Goal: Check status: Check status

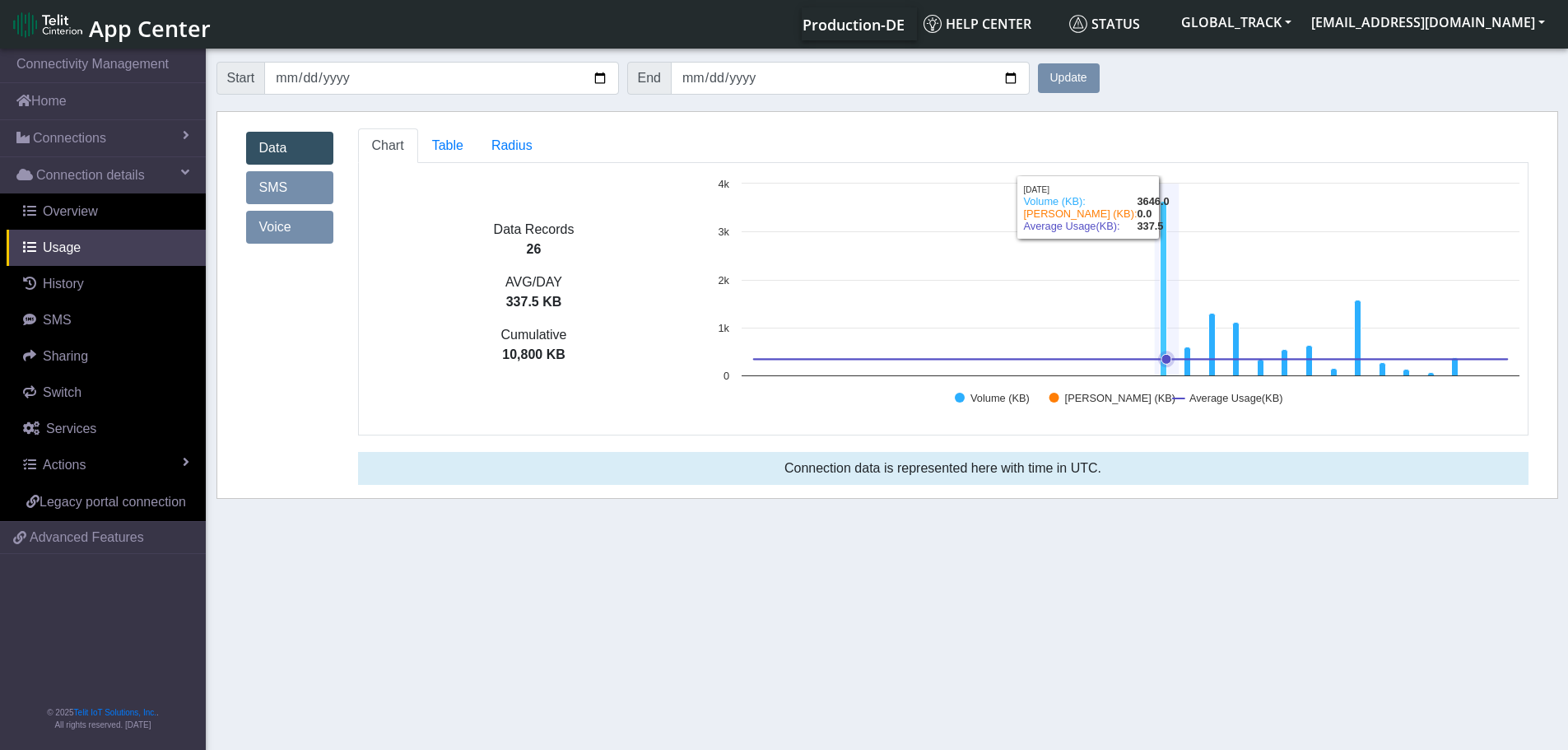
click at [1167, 319] on icon at bounding box center [1163, 289] width 7 height 174
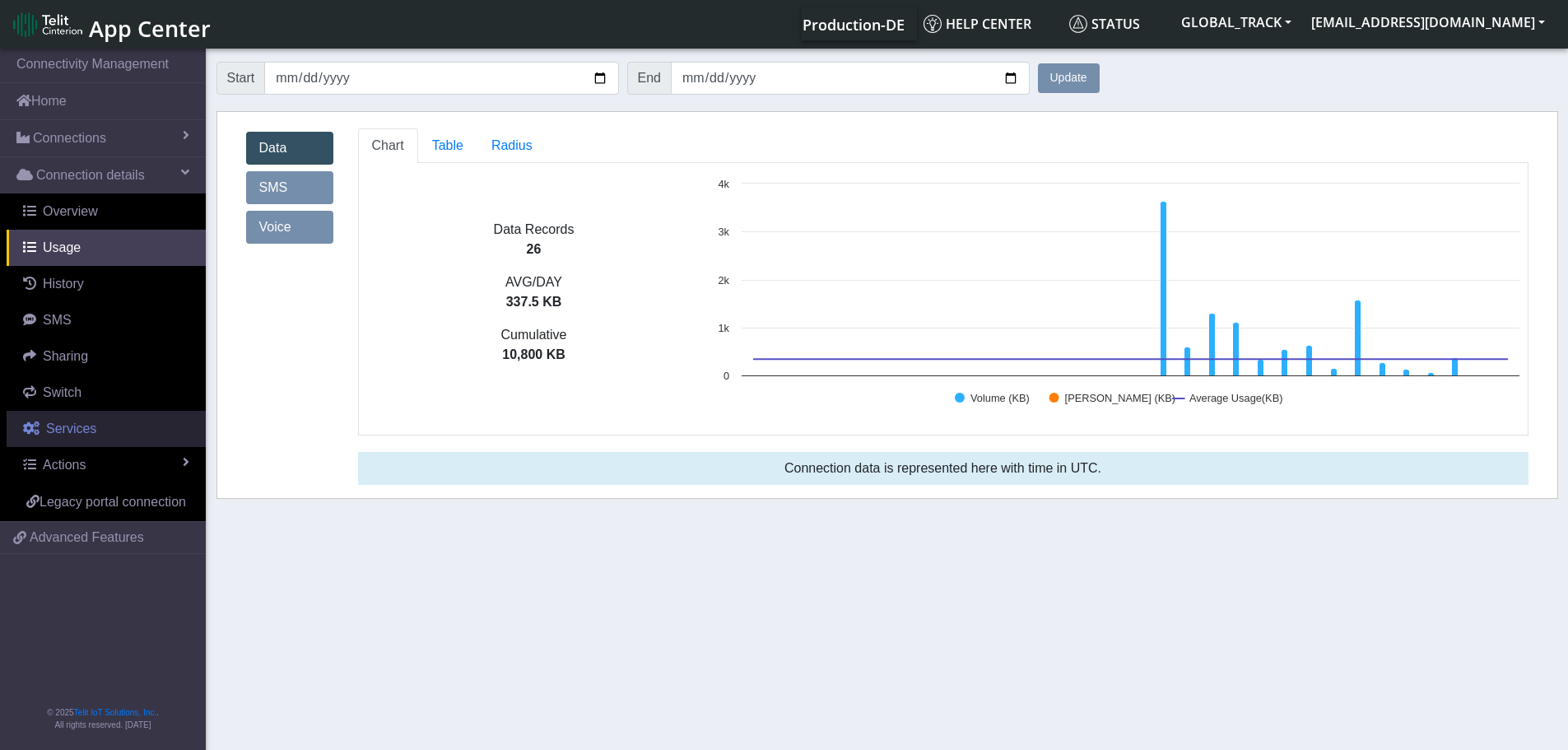
click at [93, 436] on link "Services" at bounding box center [107, 429] width 199 height 36
select select "2: 6"
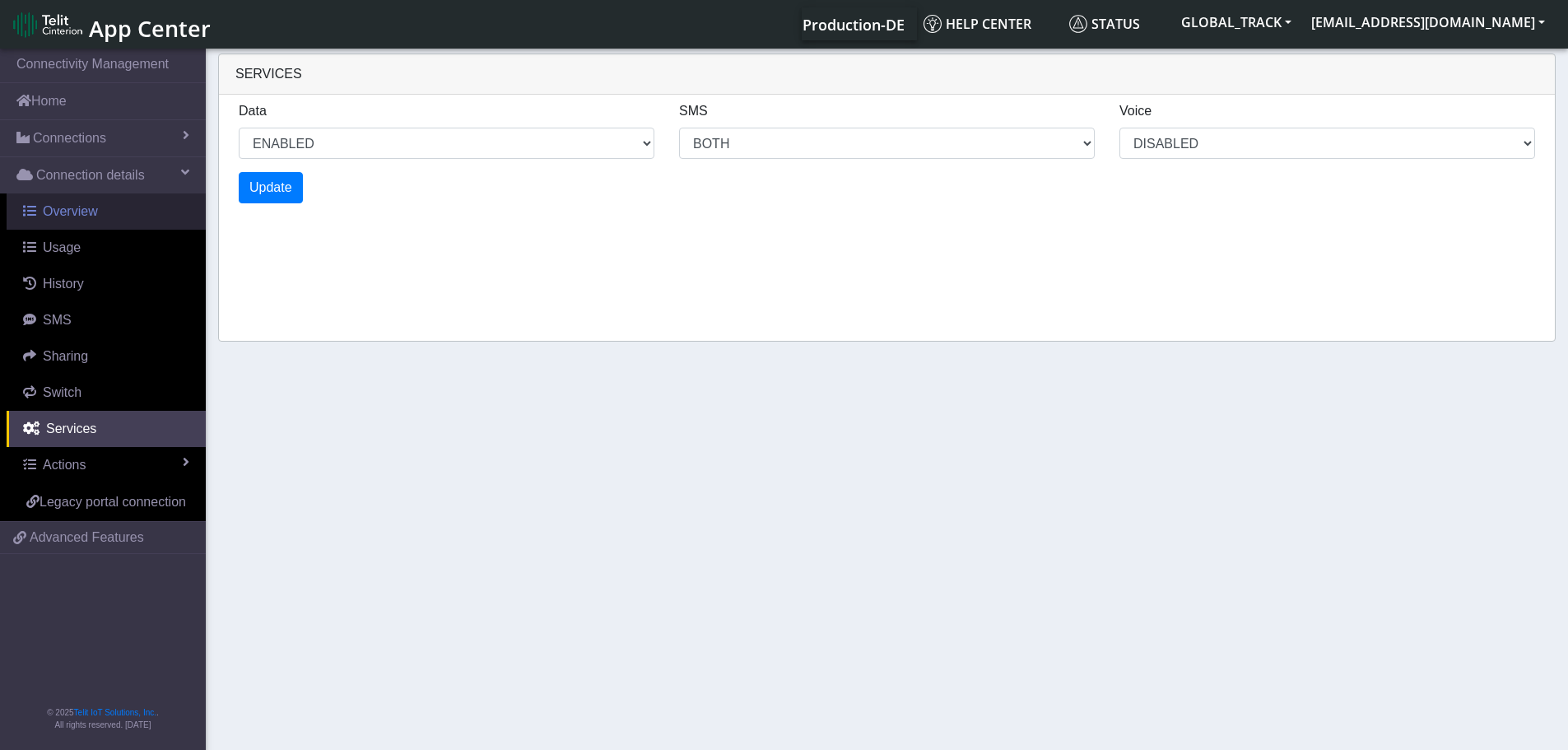
click at [131, 228] on link "Overview" at bounding box center [107, 212] width 199 height 36
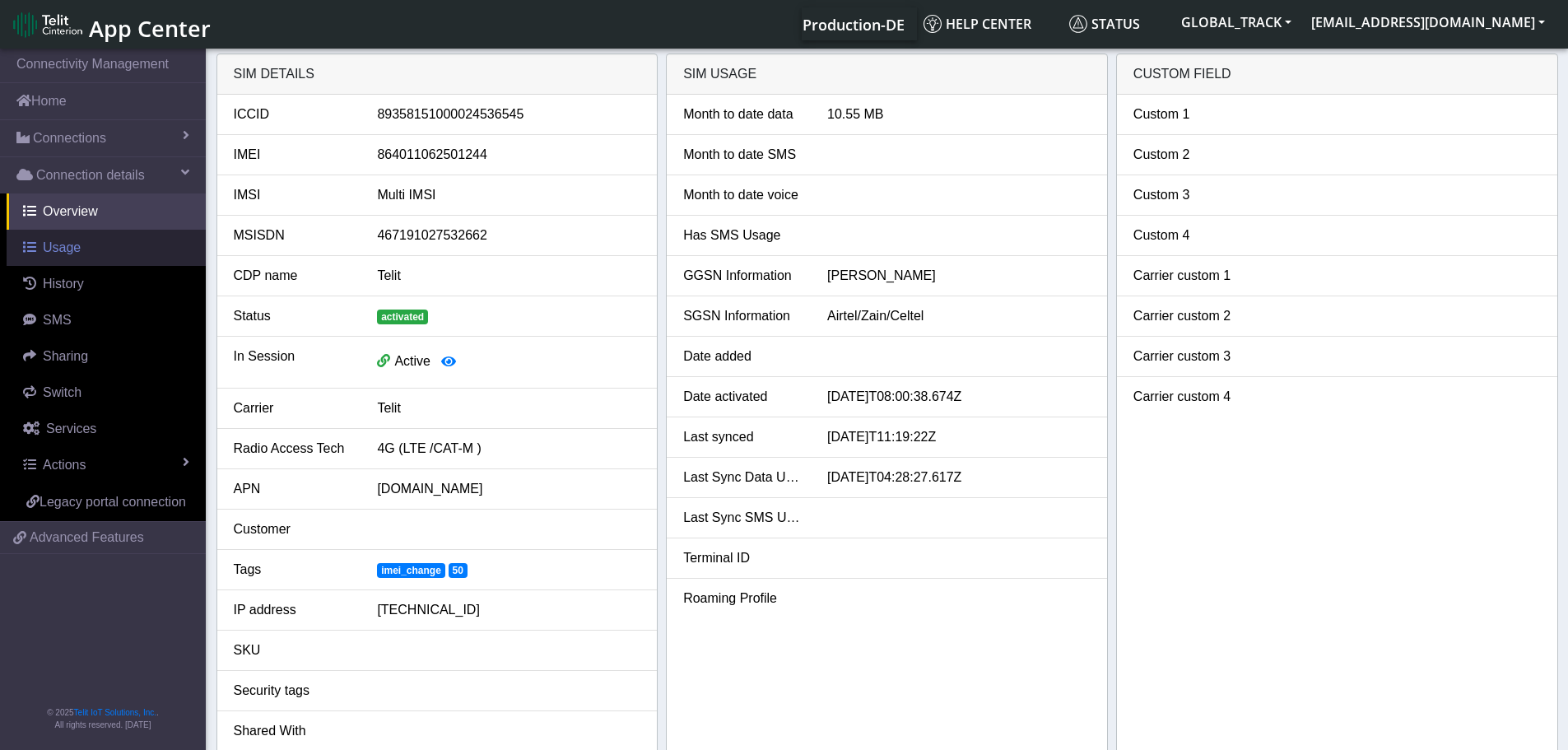
click at [97, 239] on link "Usage" at bounding box center [107, 248] width 199 height 36
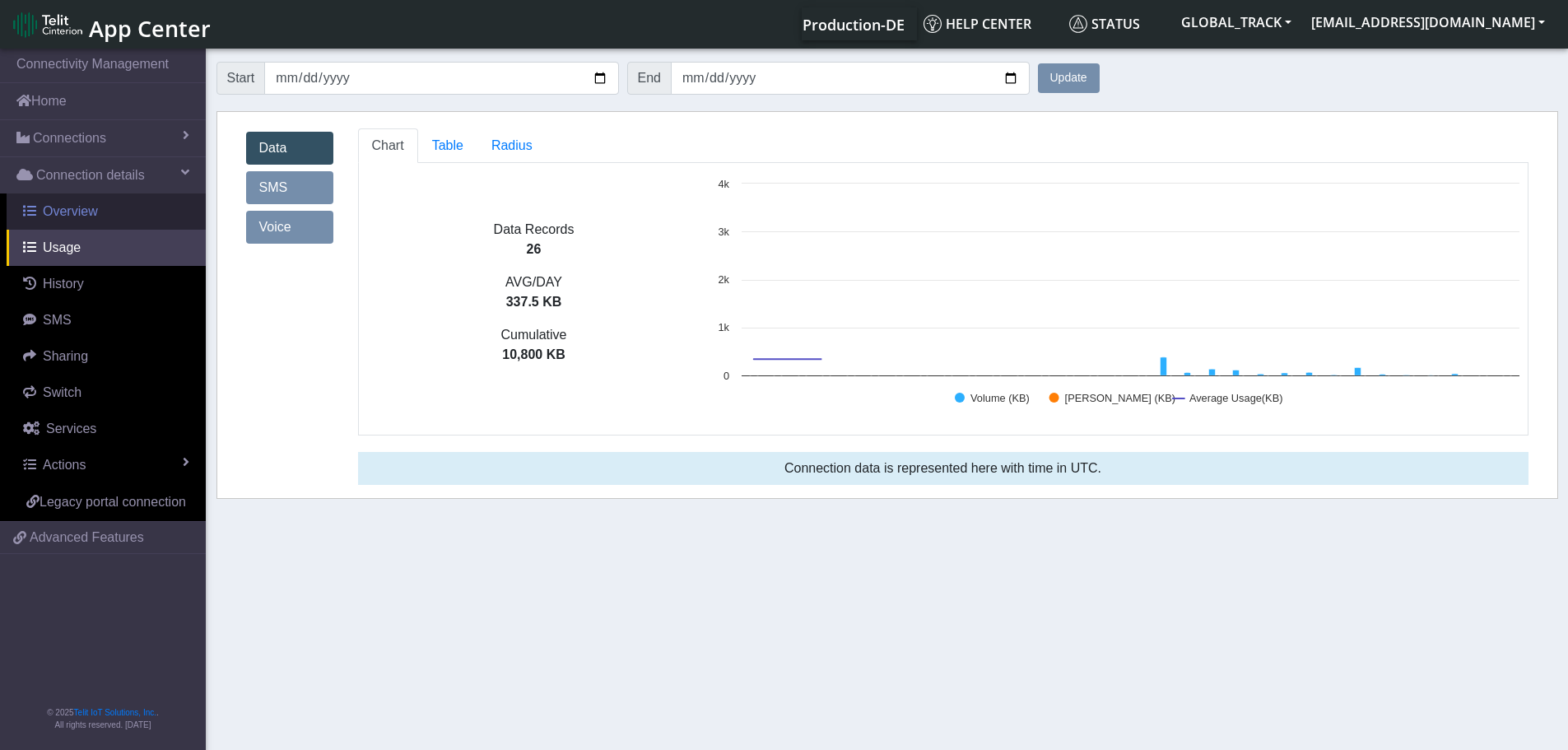
click at [115, 206] on link "Overview" at bounding box center [107, 212] width 199 height 36
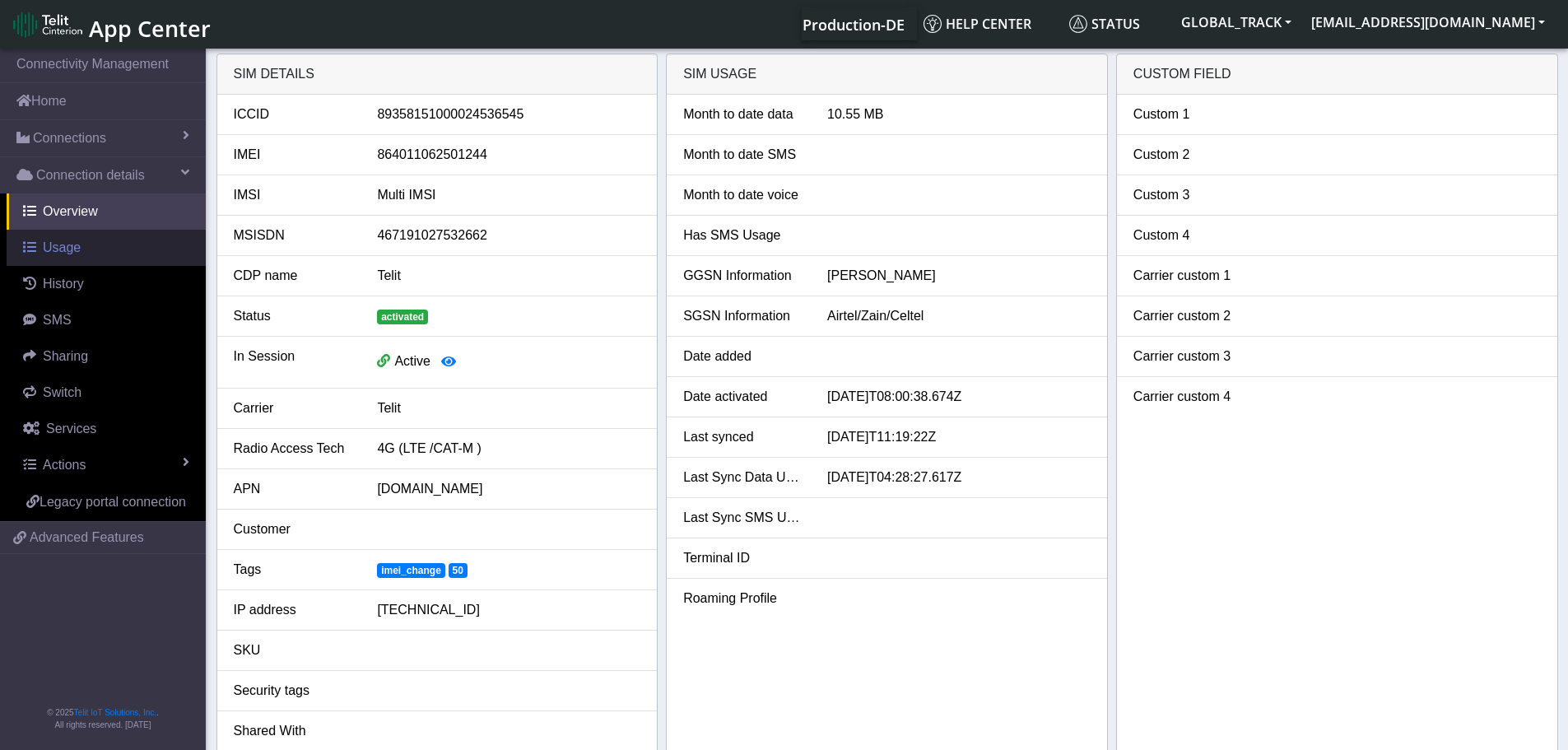
click at [108, 241] on link "Usage" at bounding box center [107, 248] width 199 height 36
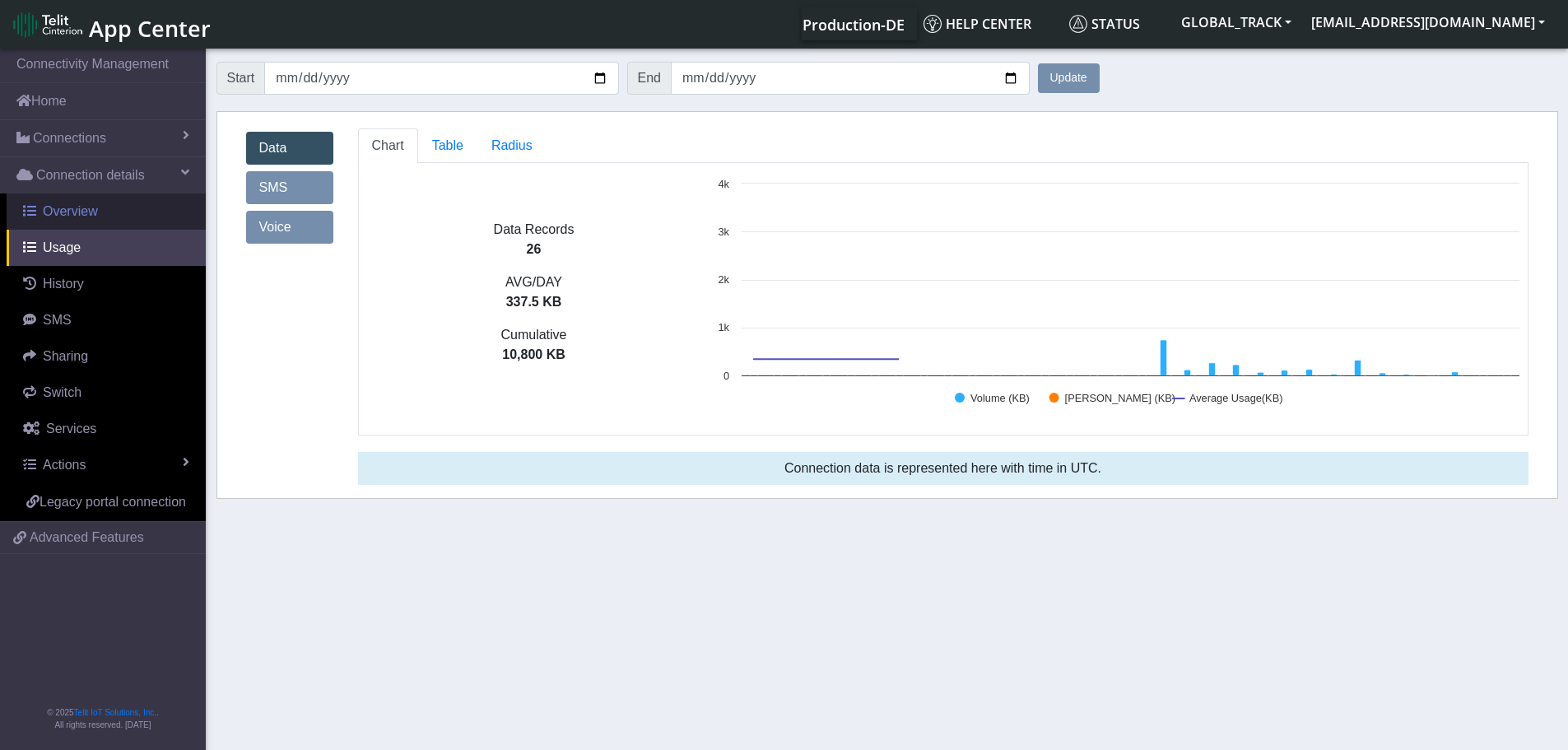
click at [119, 212] on link "Overview" at bounding box center [107, 212] width 199 height 36
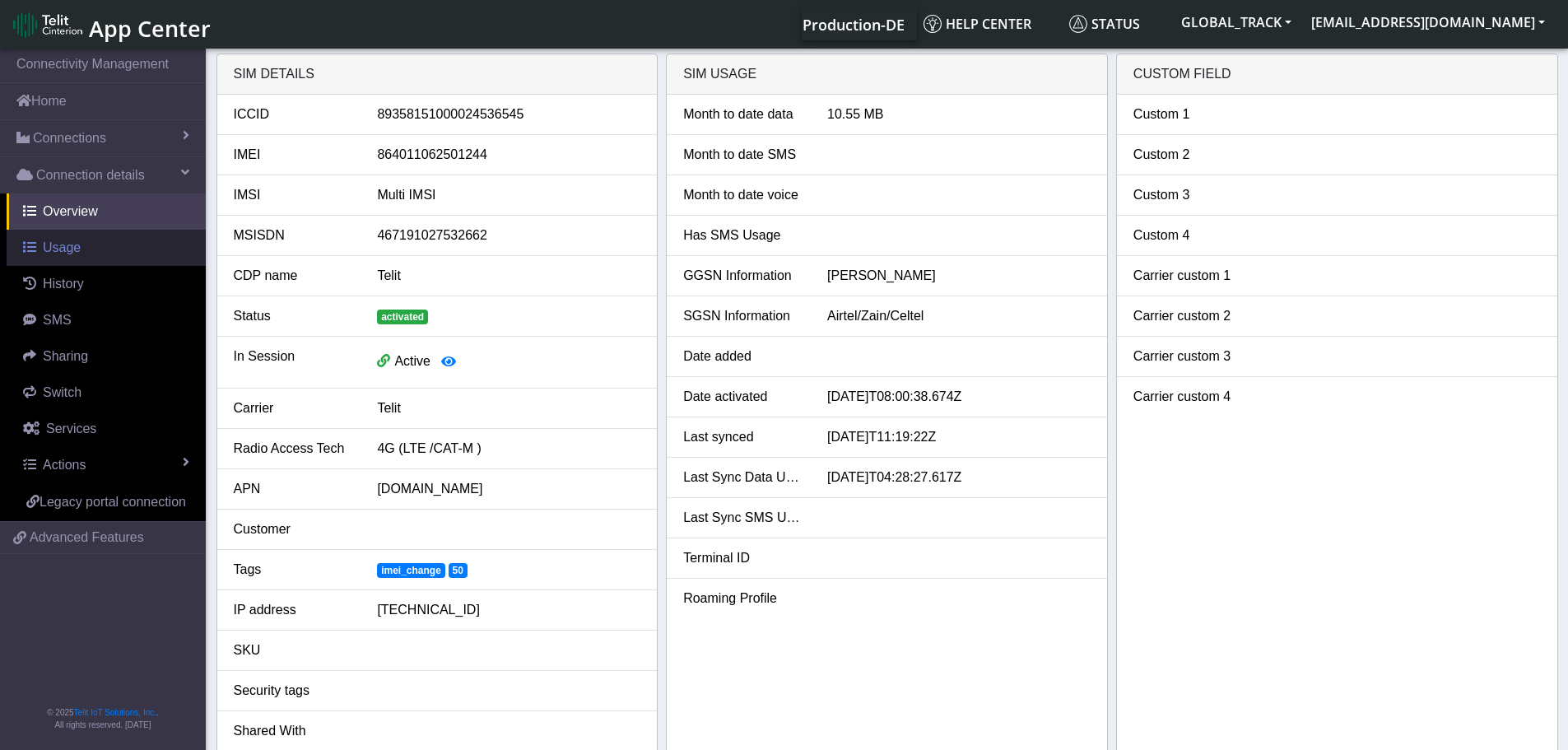
click at [89, 247] on link "Usage" at bounding box center [107, 248] width 199 height 36
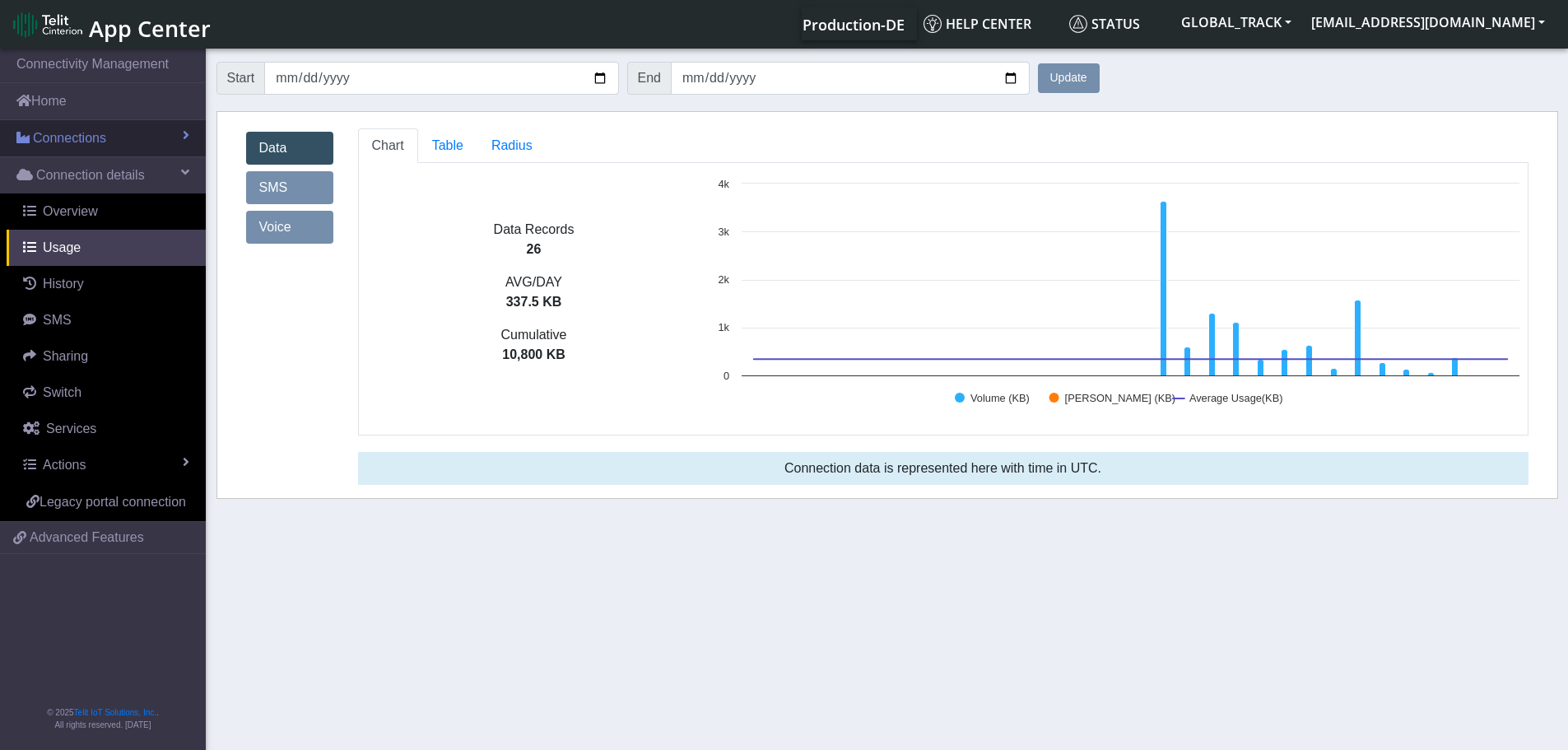
click at [140, 138] on link "Connections" at bounding box center [102, 139] width 205 height 36
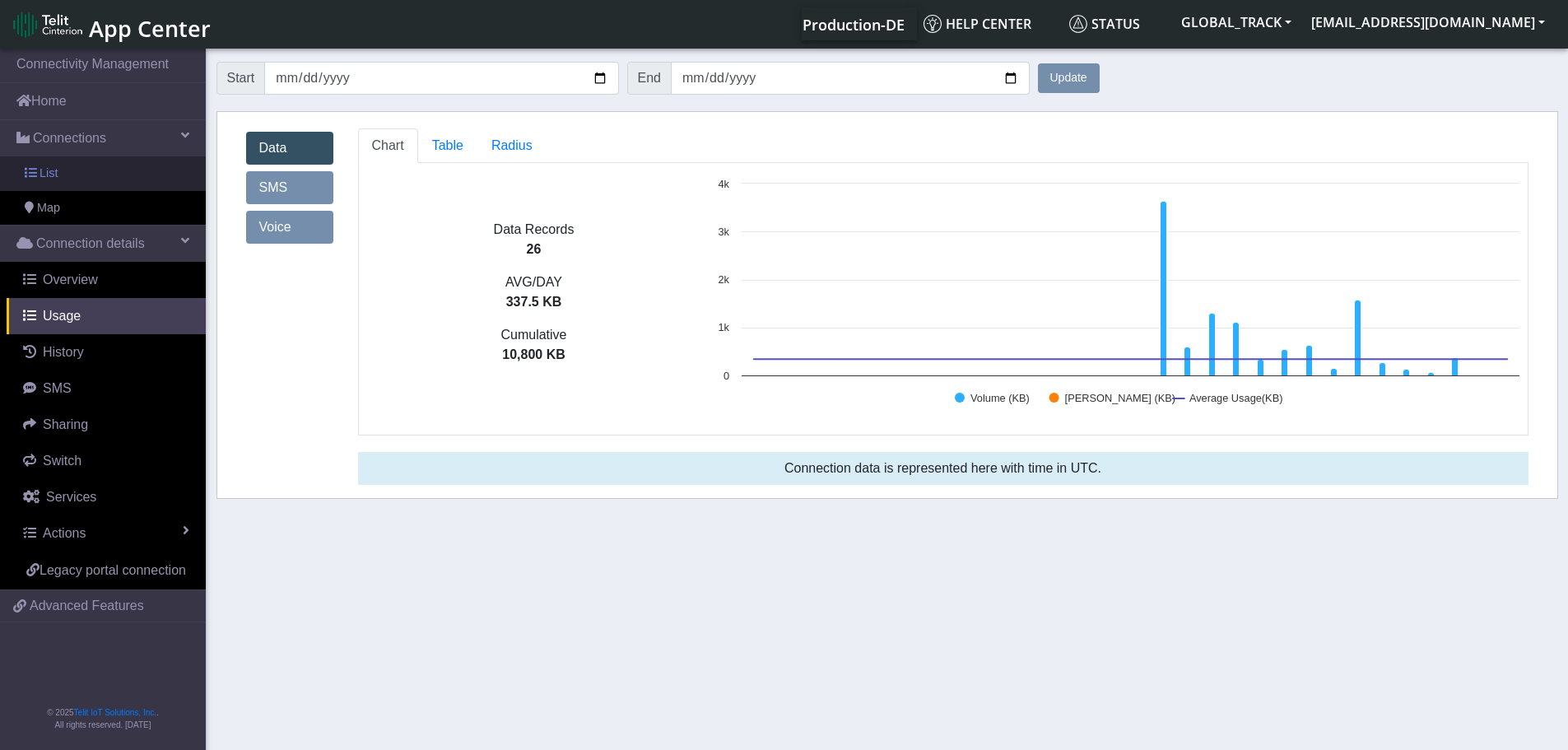
click at [135, 182] on link "List" at bounding box center [102, 173] width 205 height 35
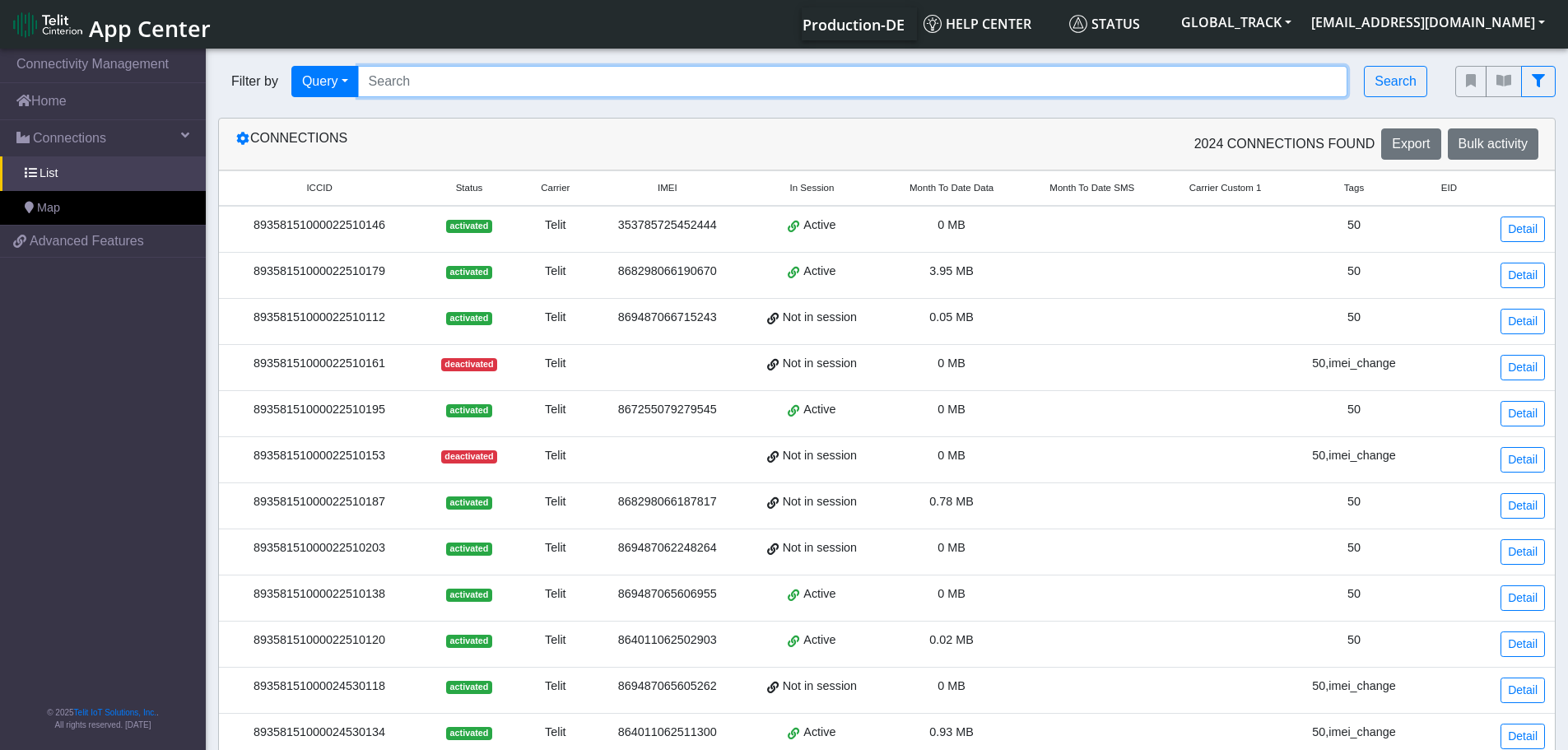
click at [472, 86] on input "Search..." at bounding box center [853, 82] width 990 height 31
paste input "864011062501244"
type input "864011062501244"
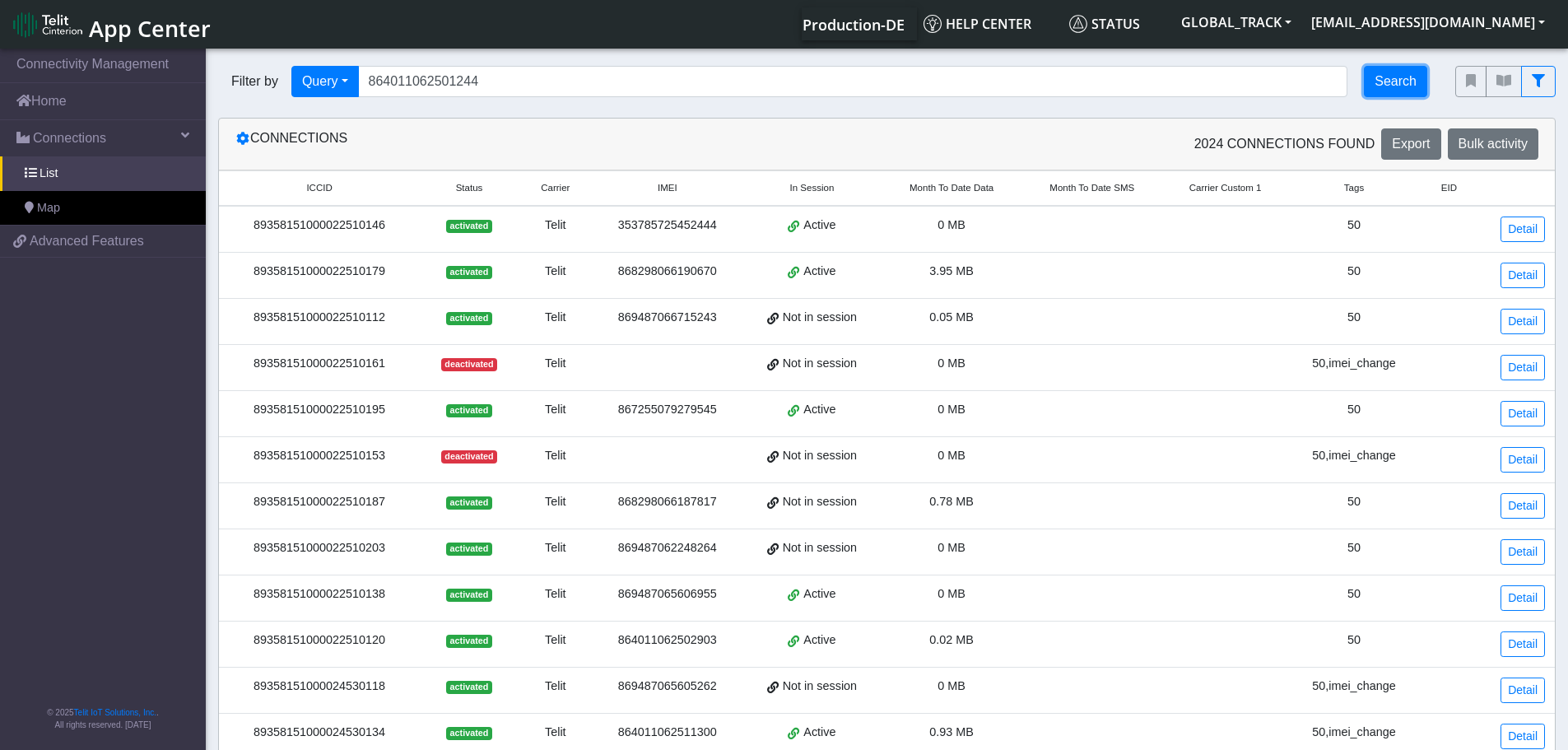
click at [1252, 83] on button "Search" at bounding box center [1396, 82] width 63 height 31
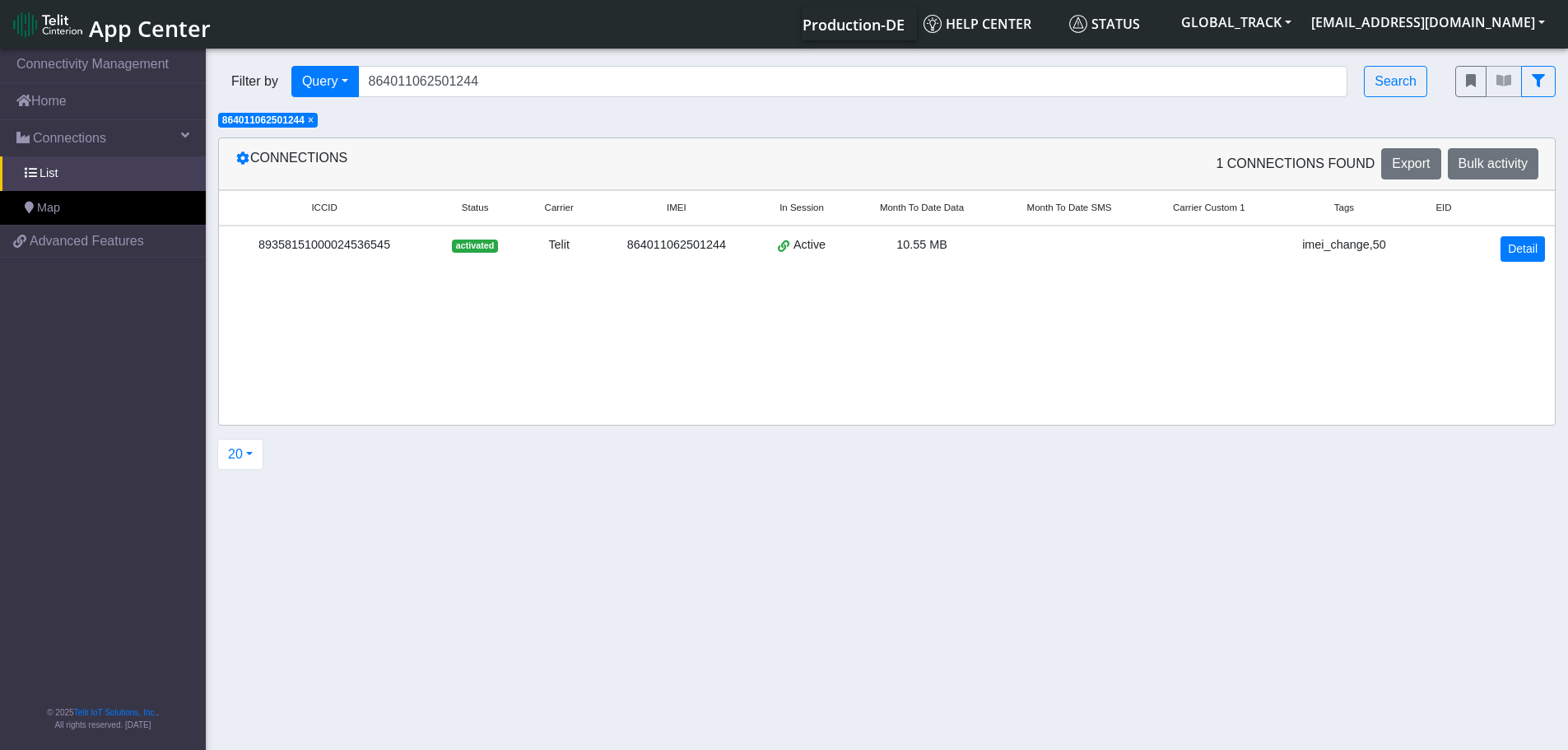
click at [1252, 262] on td "Detail" at bounding box center [1514, 248] width 81 height 46
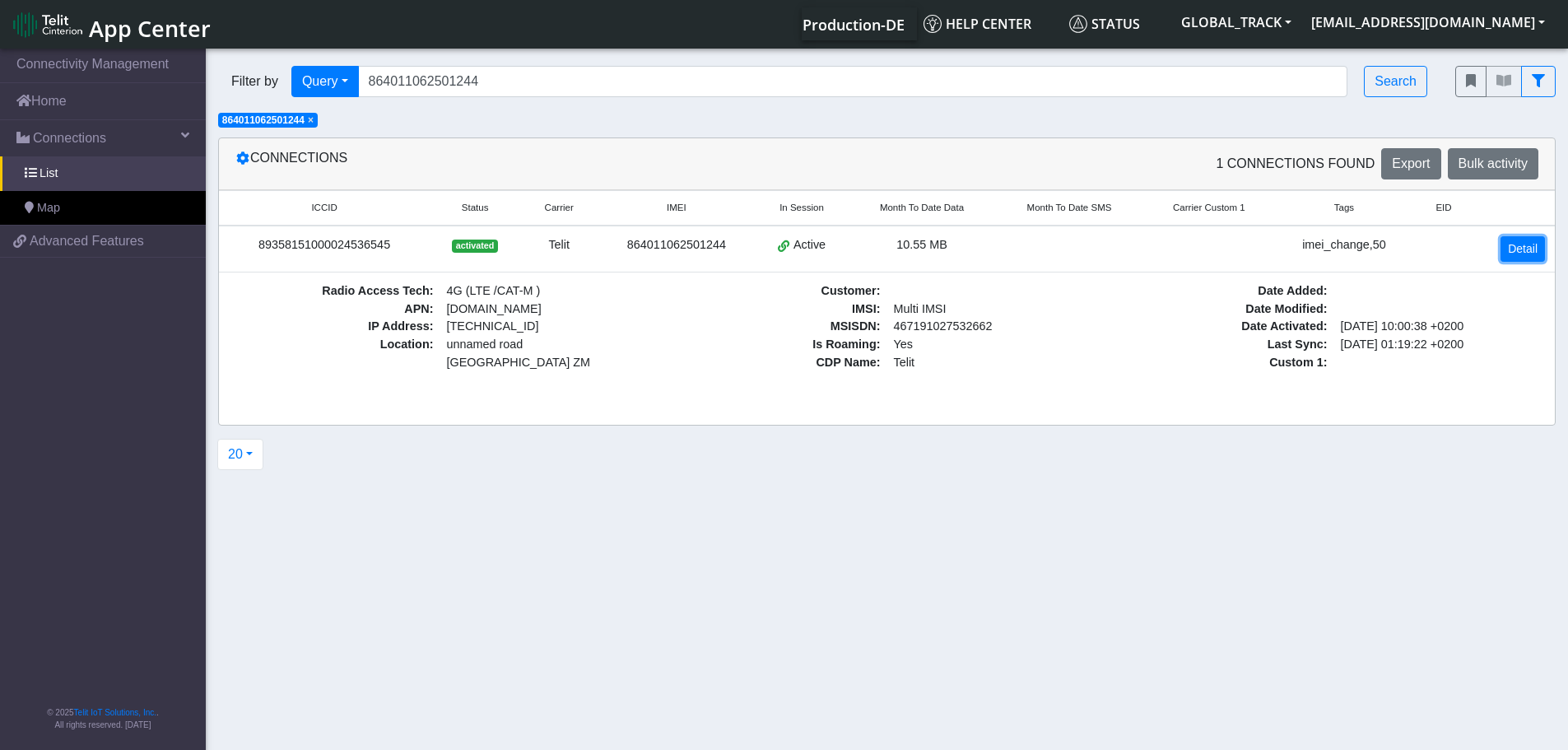
click at [1252, 256] on link "Detail" at bounding box center [1522, 249] width 44 height 25
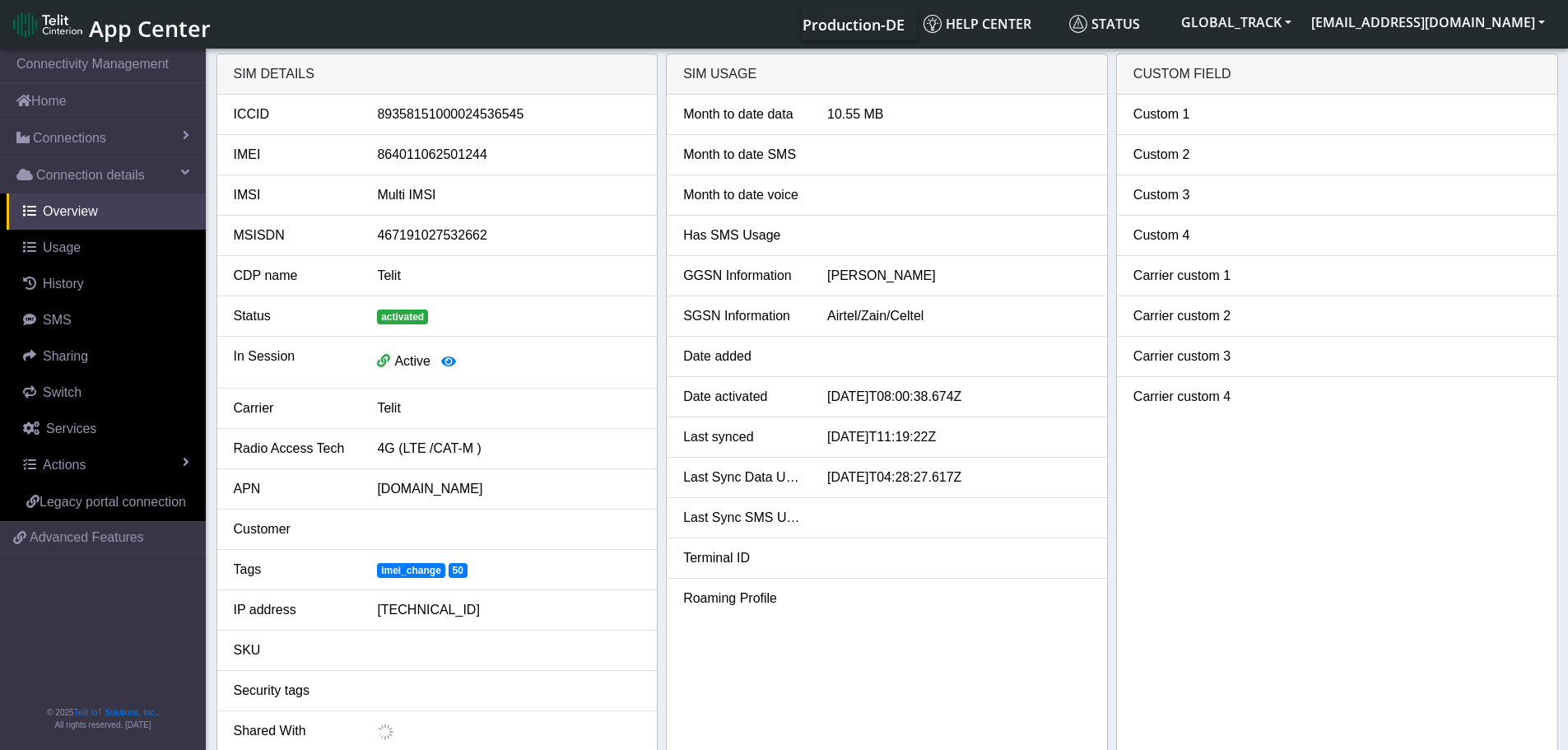
click at [1252, 256] on li "Carrier custom 1" at bounding box center [1337, 276] width 440 height 41
drag, startPoint x: 971, startPoint y: 438, endPoint x: 805, endPoint y: 437, distance: 166.0
click at [805, 437] on div "Last synced [DATE]T11:19:22Z" at bounding box center [887, 437] width 433 height 20
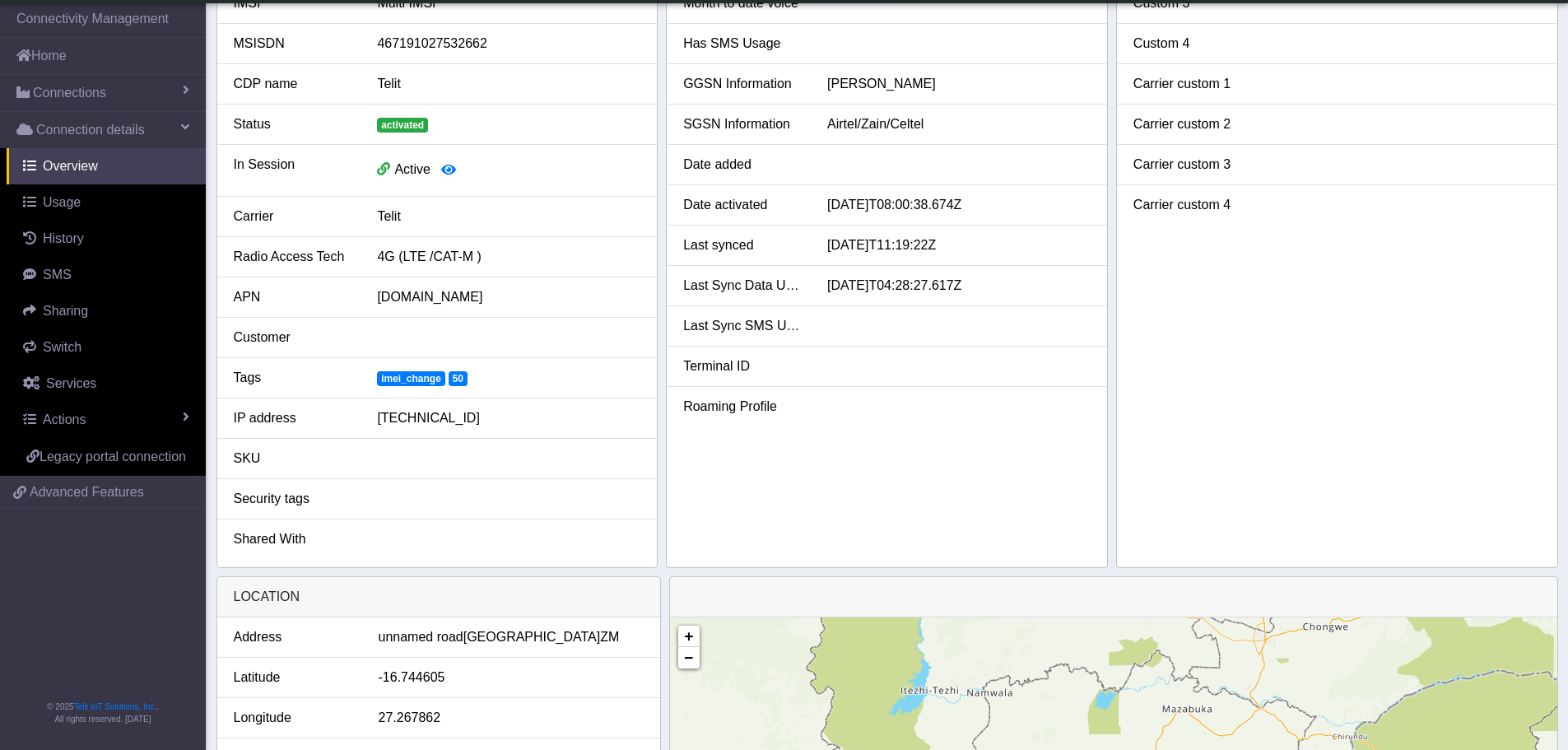
scroll to position [412, 0]
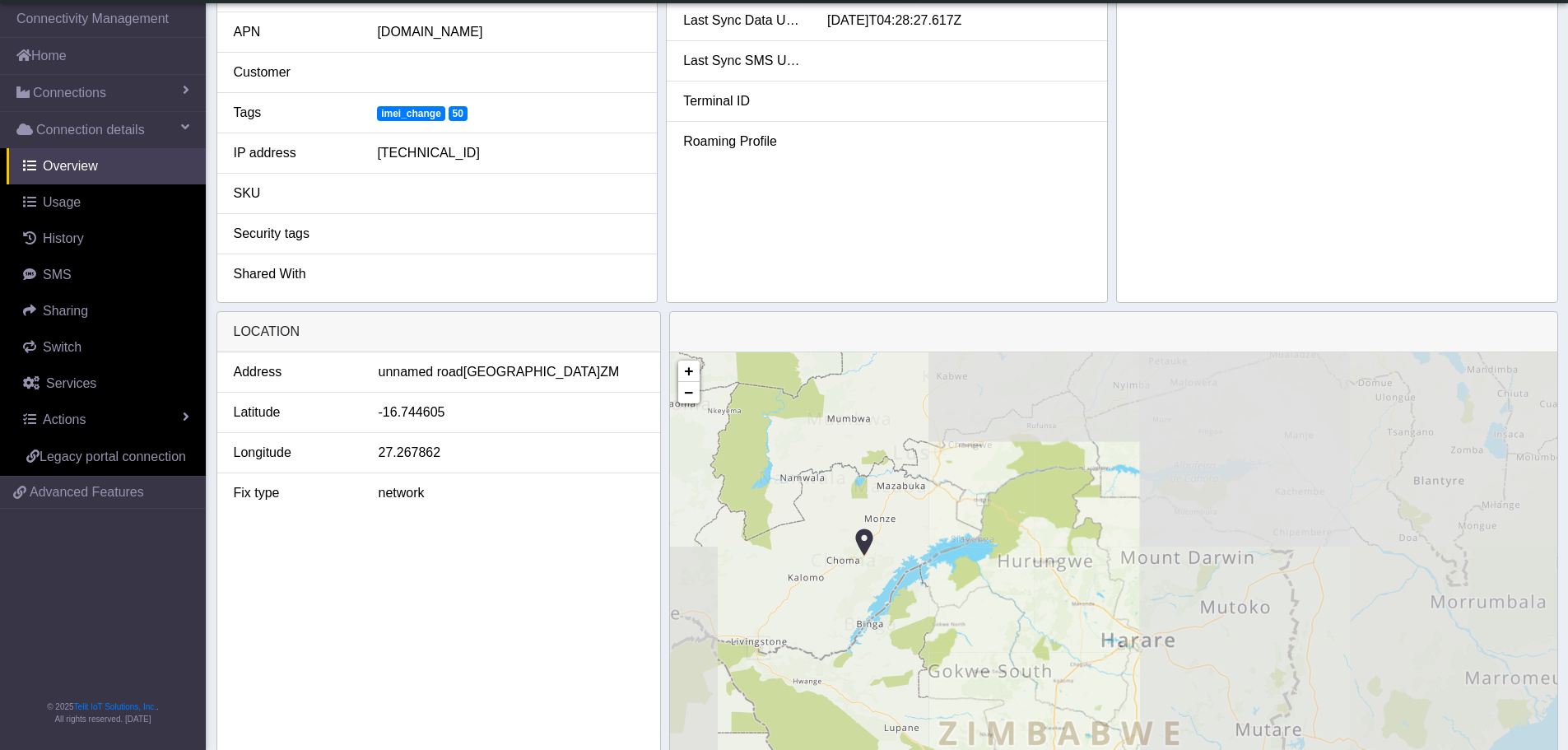
drag, startPoint x: 1213, startPoint y: 491, endPoint x: 1222, endPoint y: 482, distance: 12.7
click at [1222, 482] on div "+ − ©2025 MapQuest, | Terms" at bounding box center [1114, 583] width 888 height 461
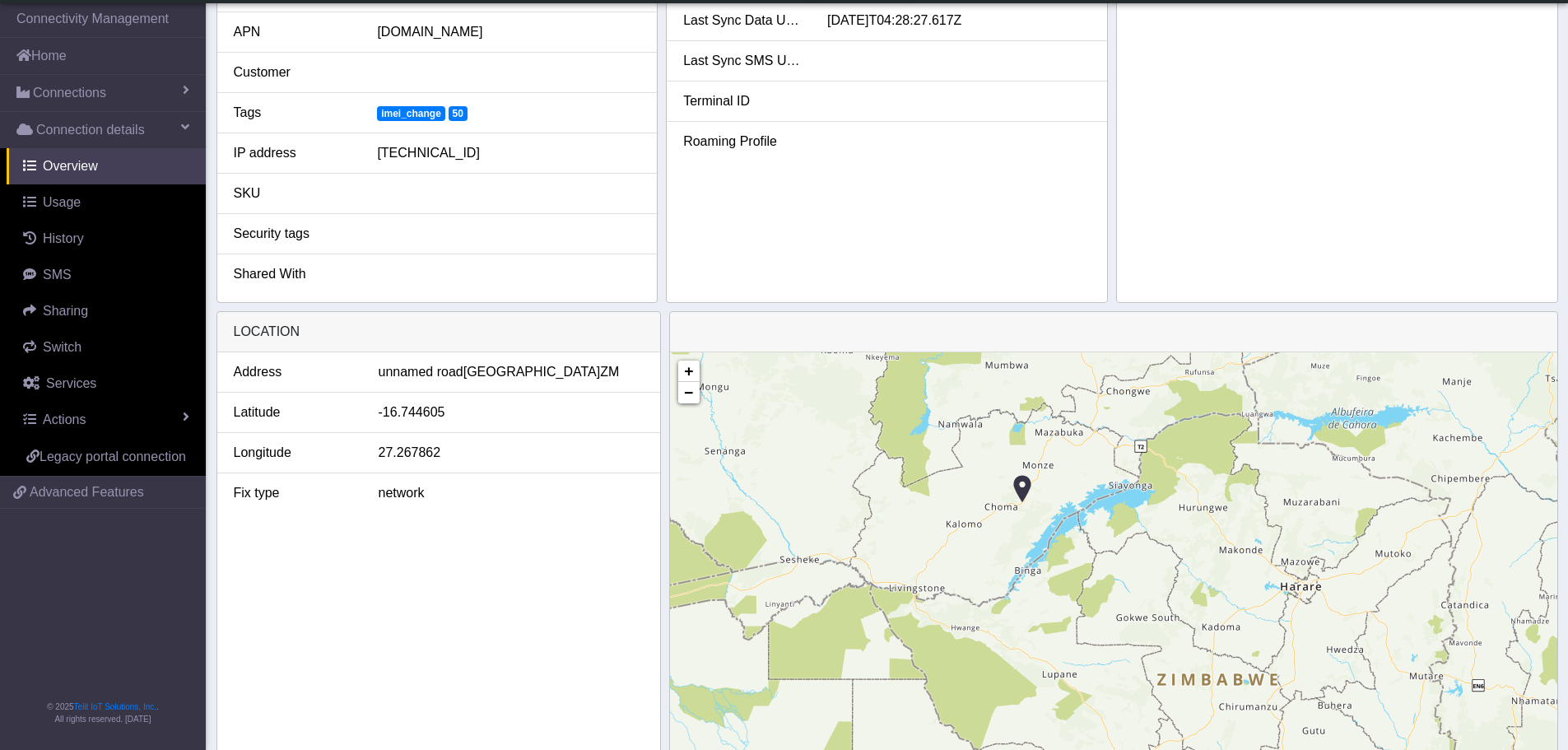
drag, startPoint x: 1044, startPoint y: 544, endPoint x: 1099, endPoint y: 544, distance: 55.0
click at [1096, 544] on div "+ − ©2025 MapQuest, | Terms" at bounding box center [1114, 583] width 888 height 461
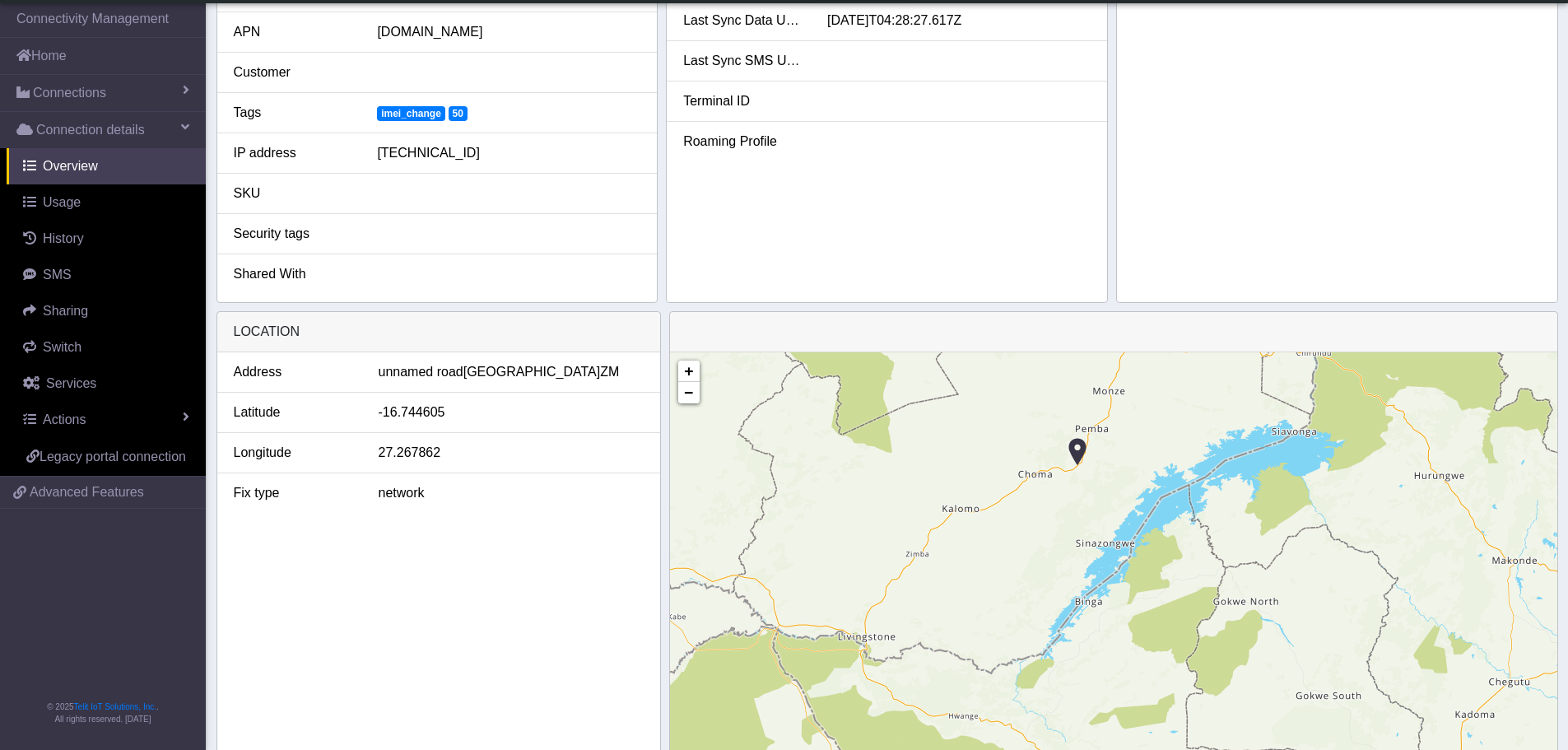
drag, startPoint x: 1088, startPoint y: 492, endPoint x: 1106, endPoint y: 512, distance: 26.9
click at [1106, 512] on div "+ − ©2025 MapQuest, | Terms" at bounding box center [1114, 583] width 888 height 461
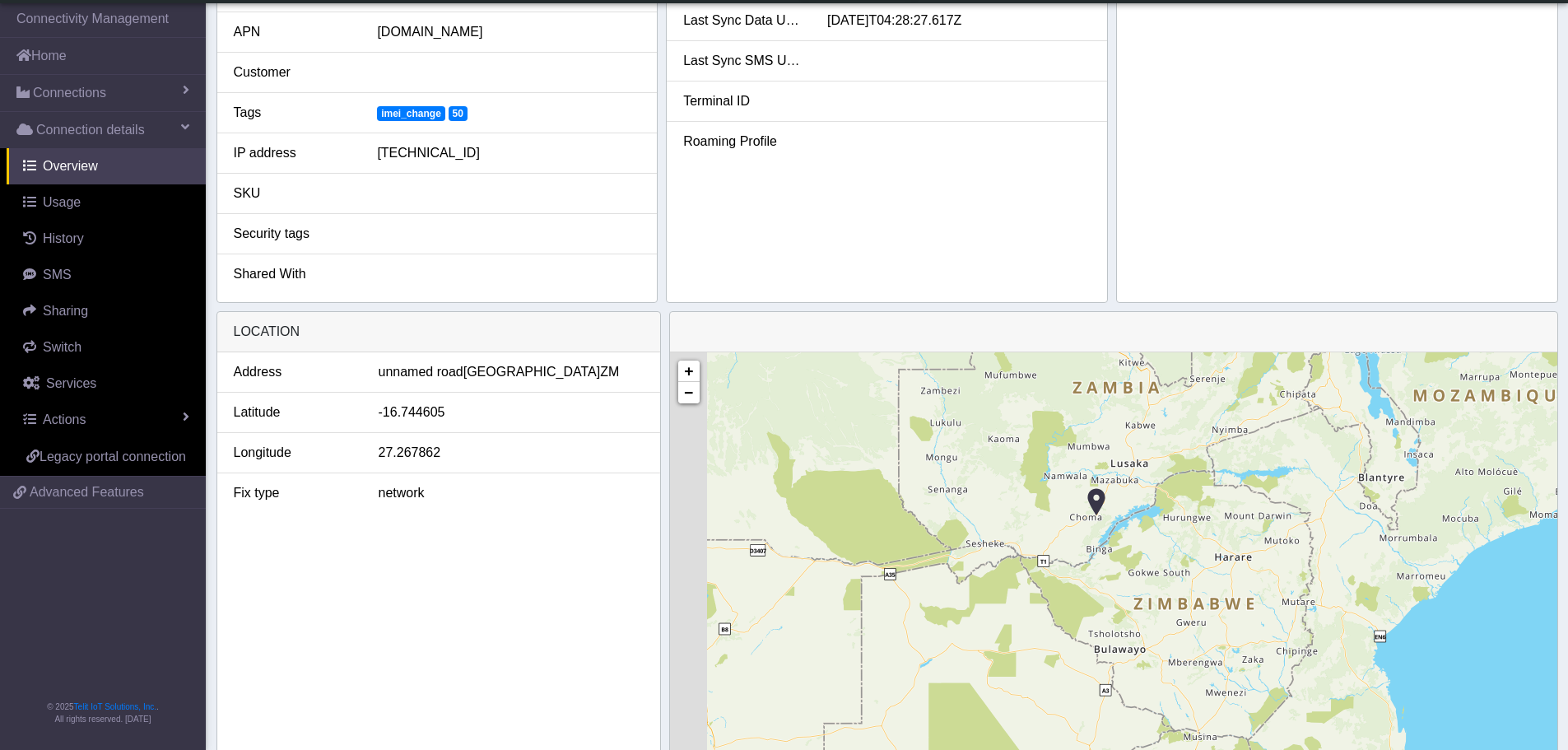
drag, startPoint x: 1129, startPoint y: 594, endPoint x: 1143, endPoint y: 531, distance: 64.5
click at [1143, 532] on div "+ − ©2025 MapQuest, | Terms" at bounding box center [1114, 583] width 888 height 461
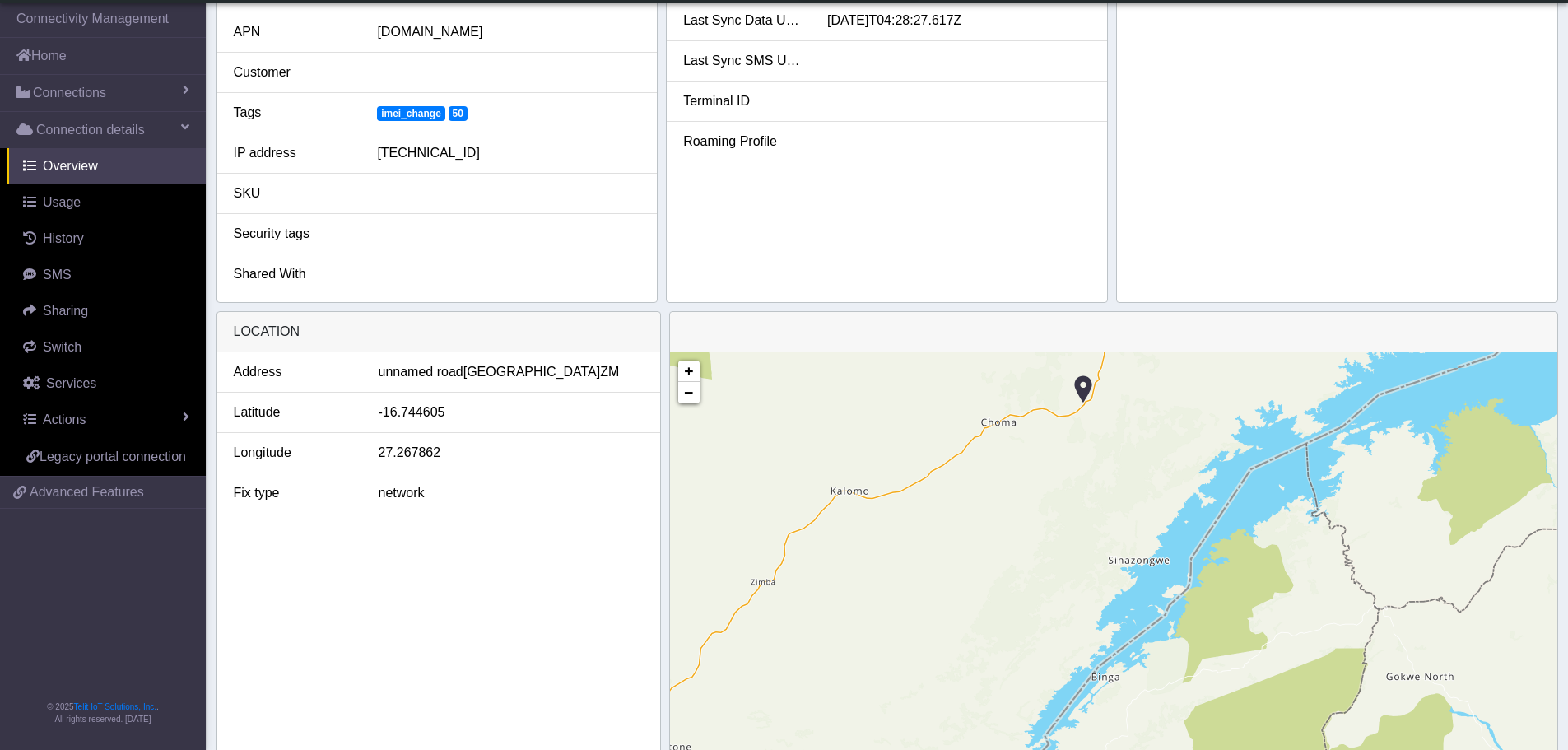
drag, startPoint x: 1064, startPoint y: 450, endPoint x: 1085, endPoint y: 434, distance: 26.4
click at [1085, 434] on div "+ − ©2025 MapQuest, | Terms" at bounding box center [1114, 583] width 888 height 461
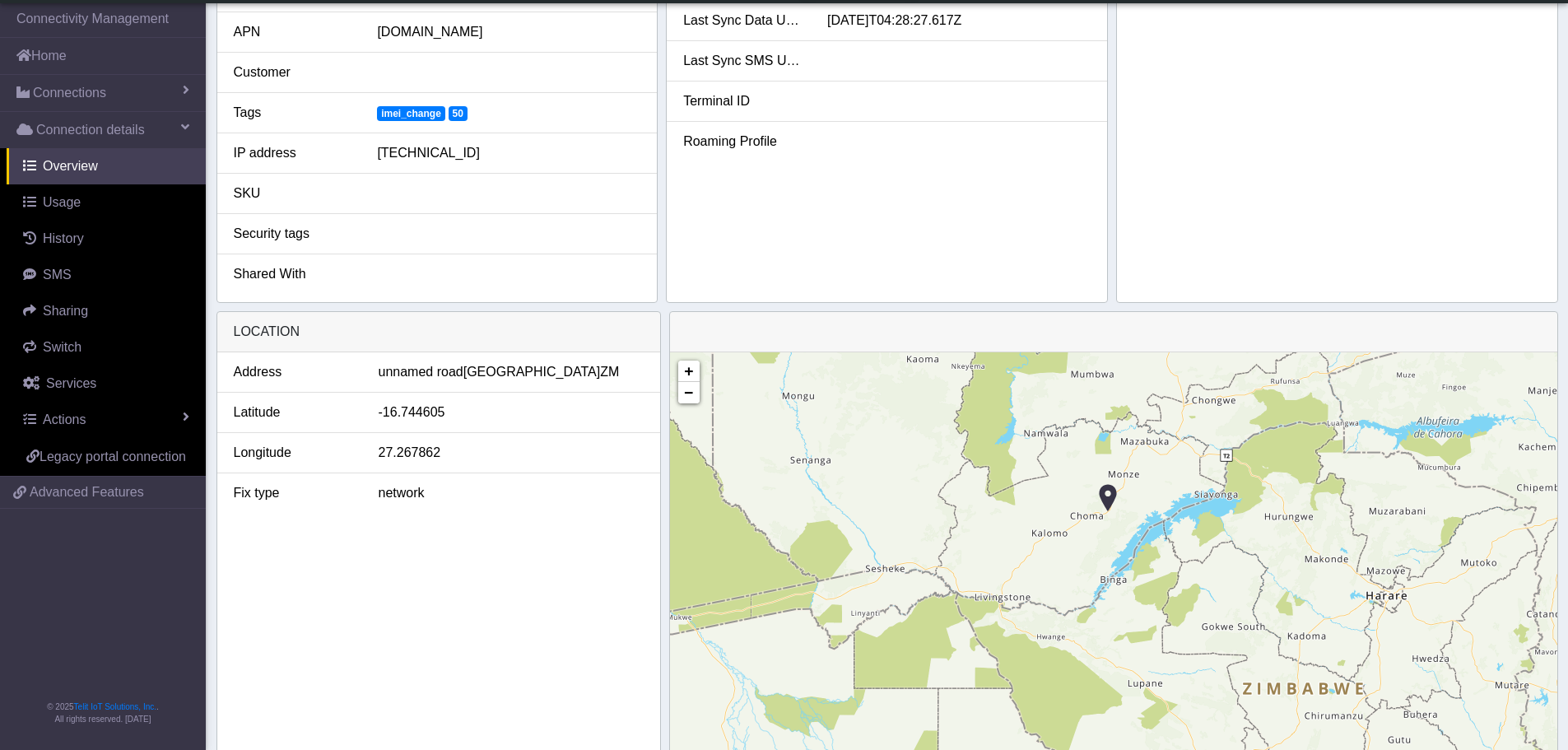
drag, startPoint x: 1238, startPoint y: 538, endPoint x: 1234, endPoint y: 510, distance: 28.3
click at [1234, 510] on div "+ − ©2025 MapQuest, | Terms" at bounding box center [1114, 583] width 888 height 461
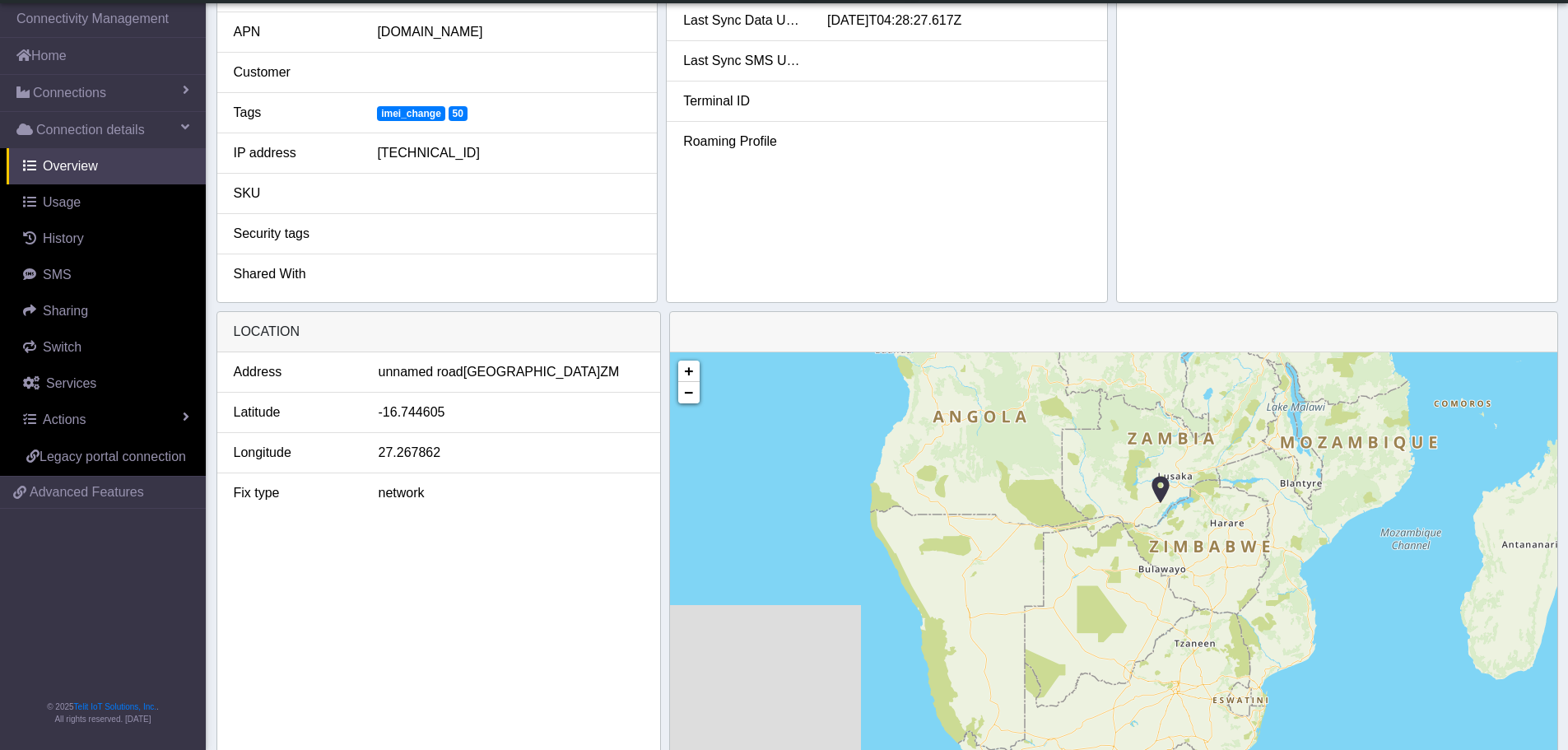
drag, startPoint x: 1194, startPoint y: 482, endPoint x: 1194, endPoint y: 514, distance: 32.0
click at [1194, 514] on div "+ − ©2025 MapQuest, | Terms" at bounding box center [1114, 583] width 888 height 461
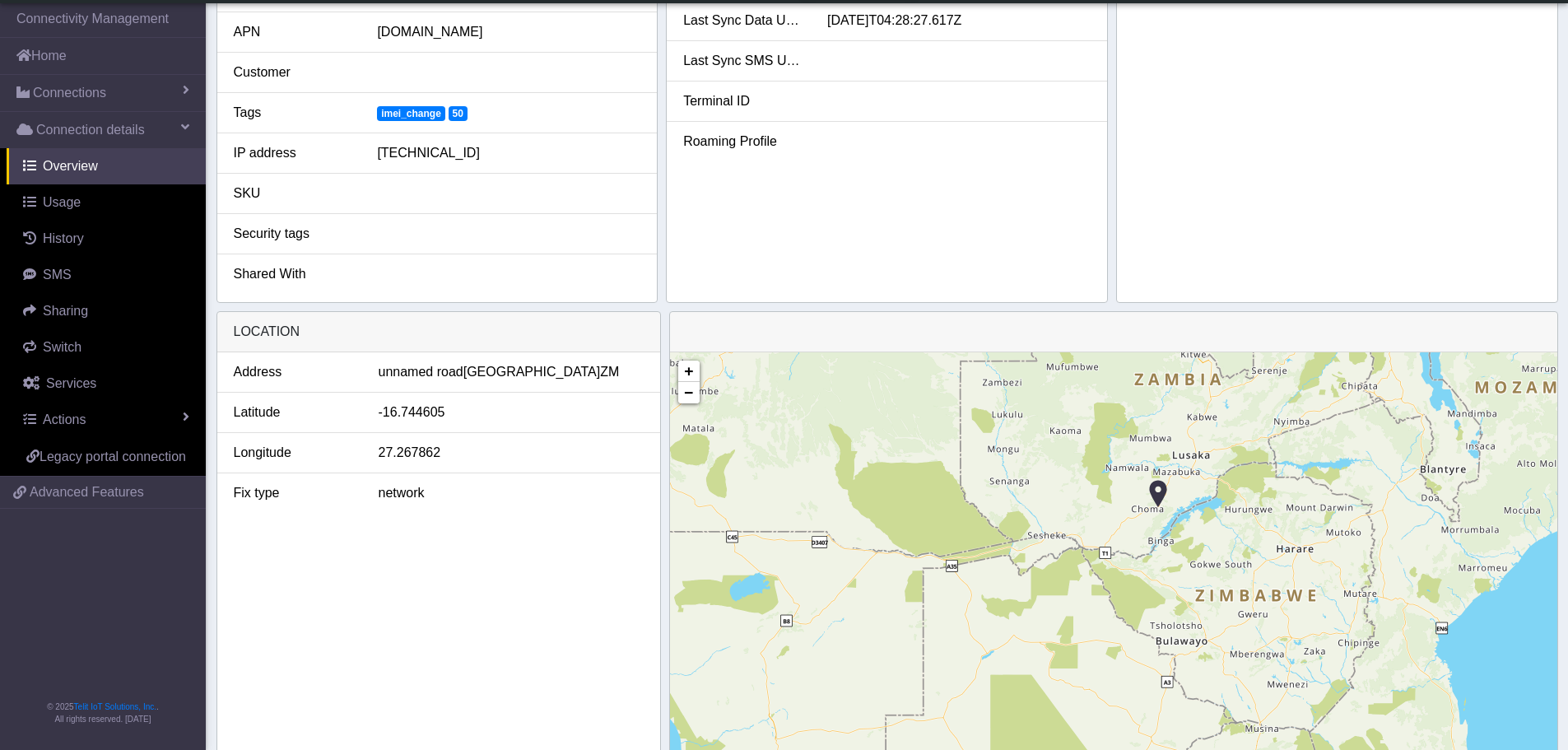
drag, startPoint x: 1275, startPoint y: 706, endPoint x: 1201, endPoint y: 523, distance: 197.4
click at [1205, 518] on div "+ − ©2025 MapQuest, | Terms" at bounding box center [1114, 583] width 888 height 461
